Goal: Check status

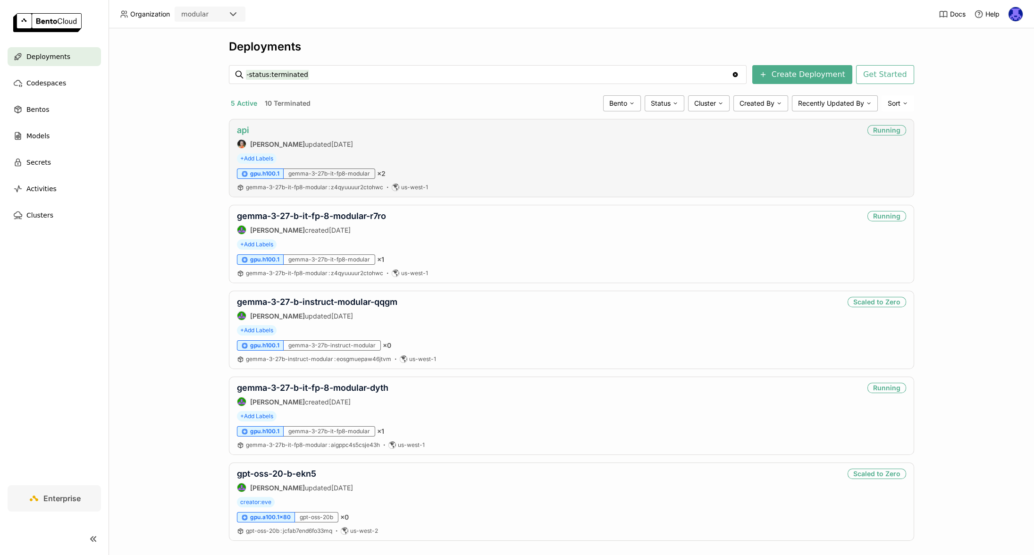
click at [237, 130] on link "api" at bounding box center [243, 130] width 12 height 10
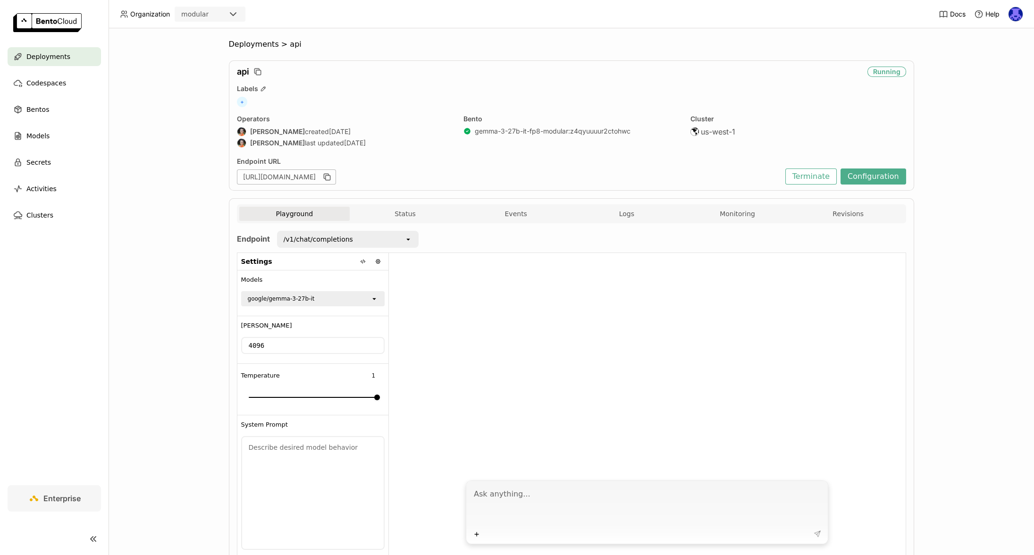
scroll to position [43, 0]
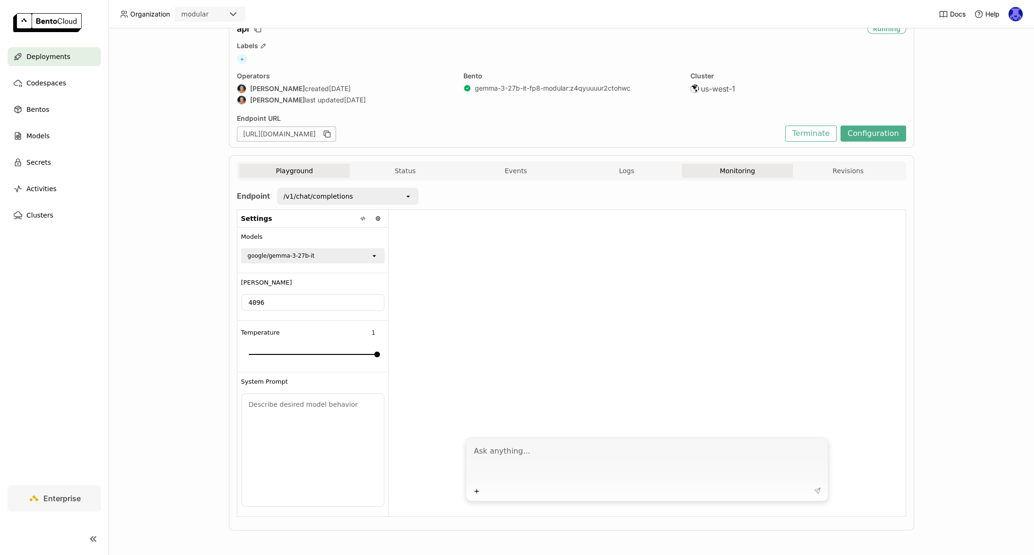
click at [711, 172] on button "Monitoring" at bounding box center [737, 171] width 111 height 14
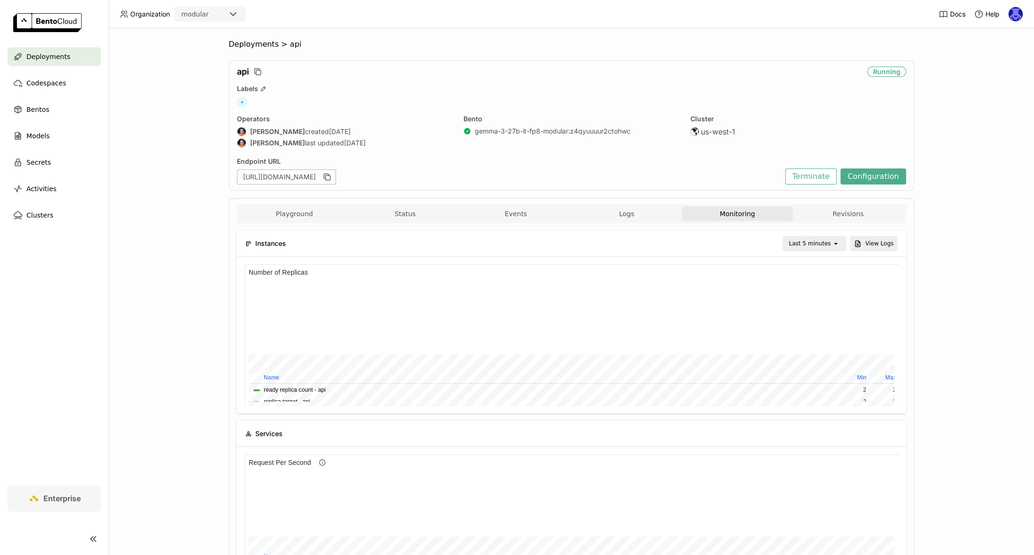
click at [819, 244] on div "Last 5 minutes" at bounding box center [810, 243] width 42 height 9
click at [818, 351] on div "Last 1 day" at bounding box center [812, 349] width 46 height 9
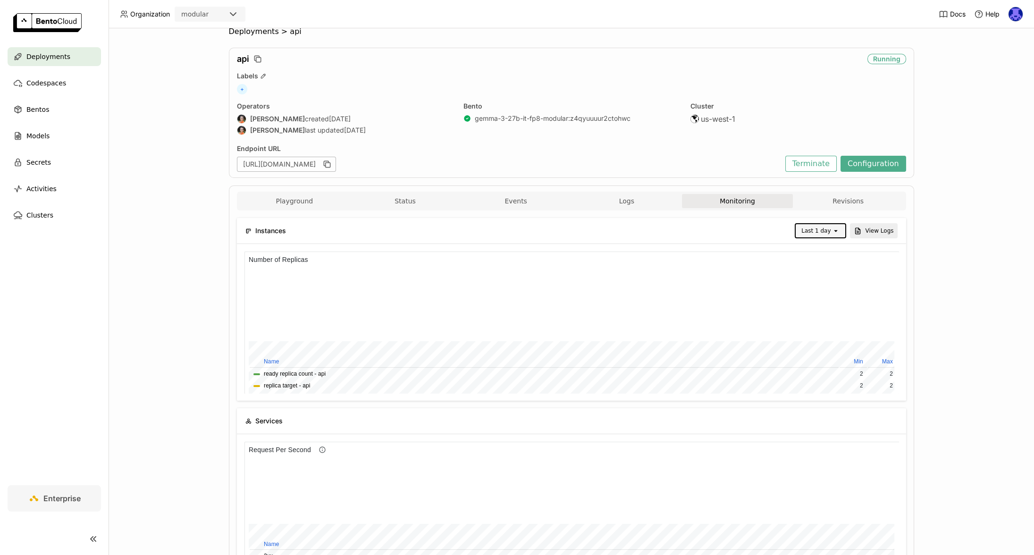
click at [815, 225] on div "Last 1 day" at bounding box center [813, 230] width 36 height 13
click at [817, 377] on div "Last 3 day" at bounding box center [818, 386] width 34 height 19
